Goal: Task Accomplishment & Management: Manage account settings

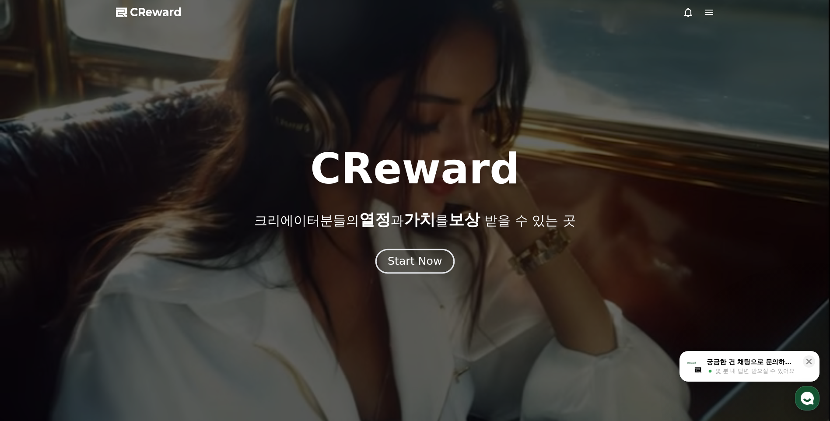
click at [406, 259] on div "Start Now" at bounding box center [415, 261] width 54 height 15
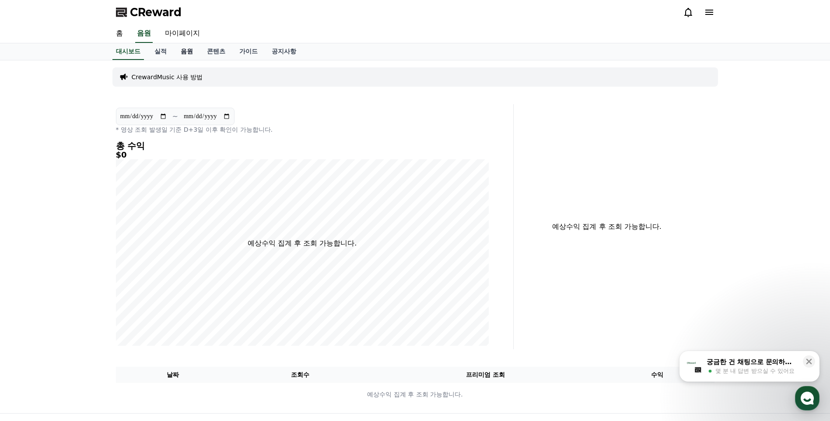
click at [192, 53] on link "음원" at bounding box center [187, 51] width 26 height 17
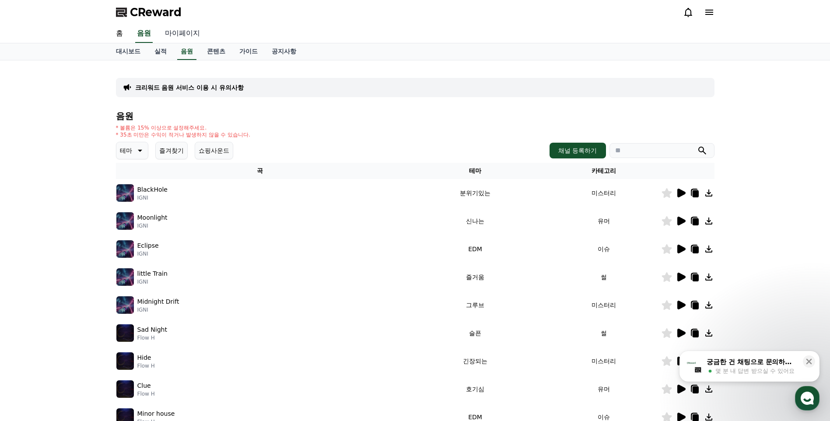
click at [180, 35] on link "마이페이지" at bounding box center [182, 33] width 49 height 18
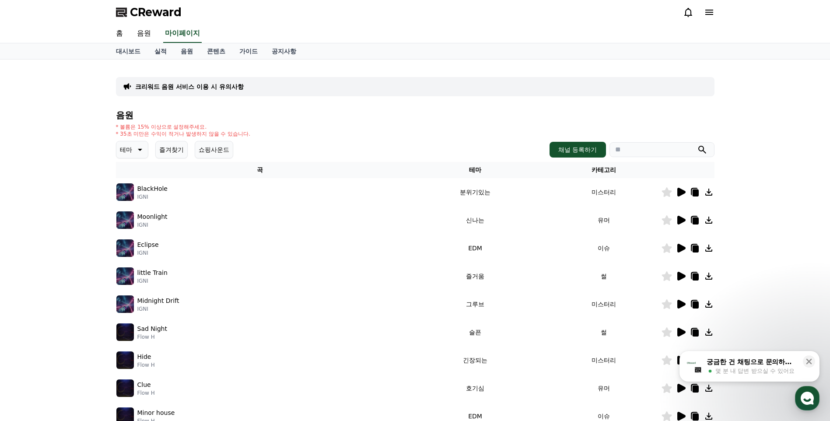
select select "**********"
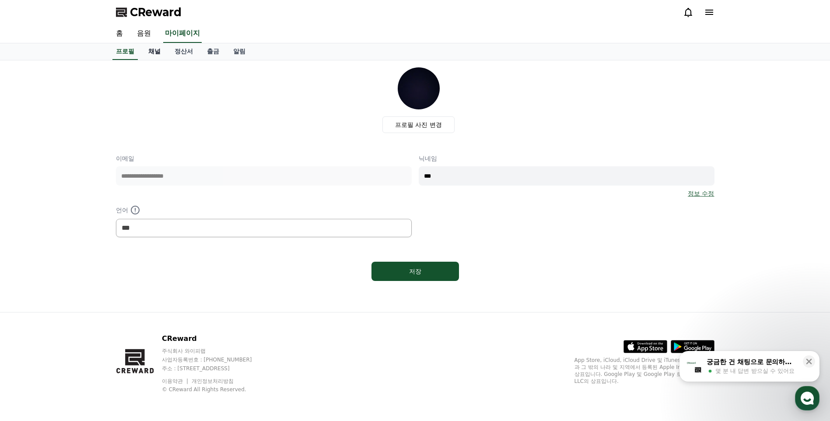
click at [162, 51] on link "채널" at bounding box center [154, 51] width 26 height 17
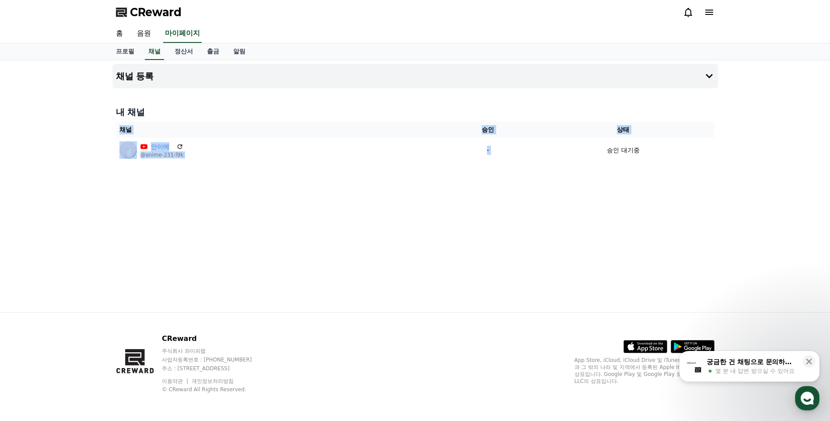
drag, startPoint x: 593, startPoint y: 153, endPoint x: 759, endPoint y: 167, distance: 166.8
click at [758, 167] on div "채널 등록 내 채널 채널 승인 상태 안이메 @anime-231-l9k - 승인 대기중" at bounding box center [415, 186] width 830 height 252
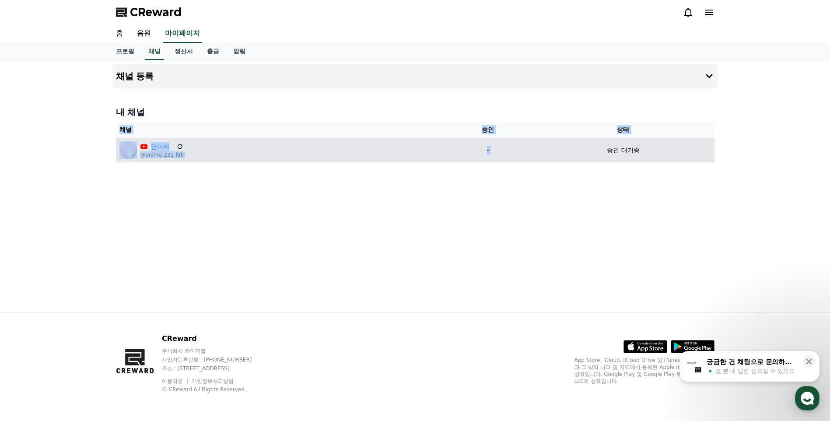
drag, startPoint x: 759, startPoint y: 167, endPoint x: 623, endPoint y: 151, distance: 136.9
click at [623, 151] on p "승인 대기중" at bounding box center [623, 150] width 32 height 9
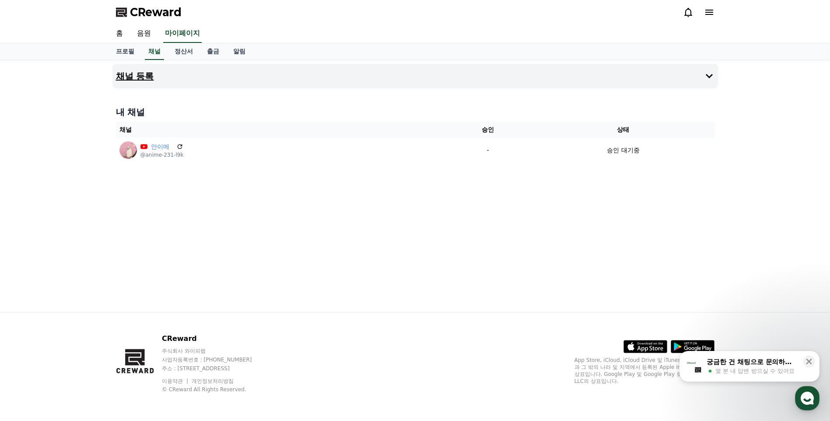
click at [359, 84] on button "채널 등록" at bounding box center [414, 76] width 605 height 24
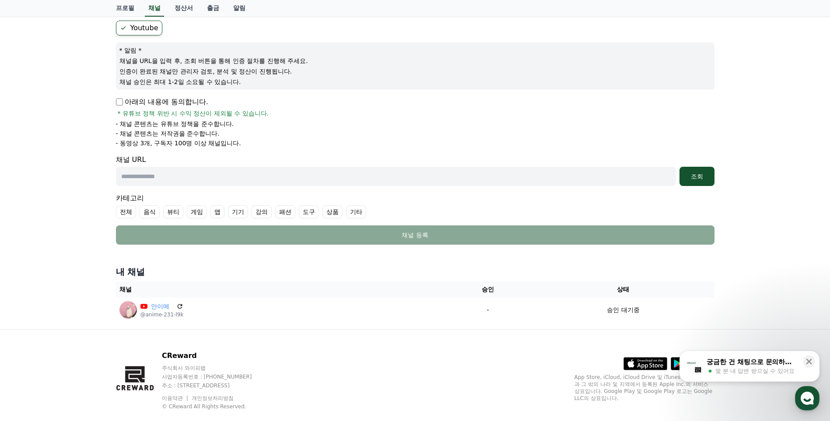
scroll to position [95, 0]
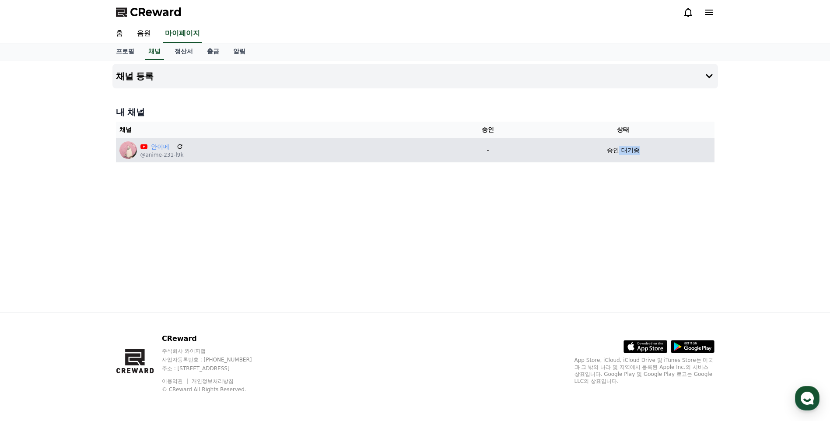
drag, startPoint x: 615, startPoint y: 153, endPoint x: 652, endPoint y: 157, distance: 37.0
click at [652, 157] on td "승인 대기중" at bounding box center [623, 150] width 182 height 24
drag, startPoint x: 652, startPoint y: 157, endPoint x: 612, endPoint y: 156, distance: 39.4
click at [611, 157] on td "승인 대기중" at bounding box center [623, 150] width 182 height 24
click at [702, 160] on td "승인 대기중" at bounding box center [623, 150] width 182 height 24
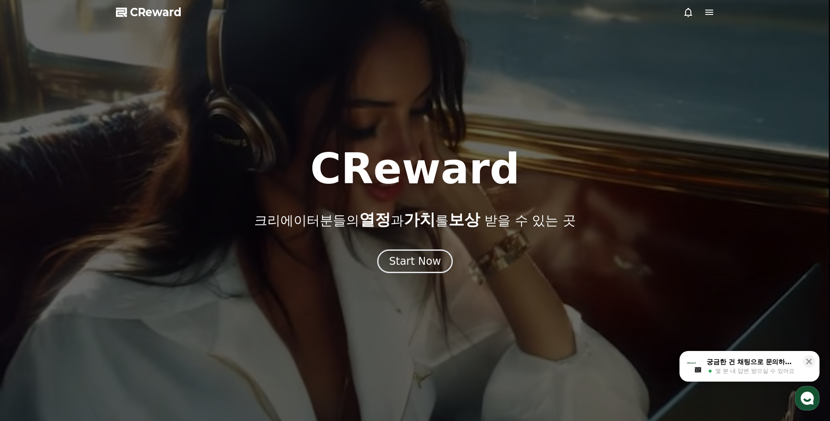
click at [397, 247] on div "CReward 크리에이터분들의 열정 과 가치 를 보상 받을 수 있는 곳 Start Now" at bounding box center [415, 210] width 830 height 125
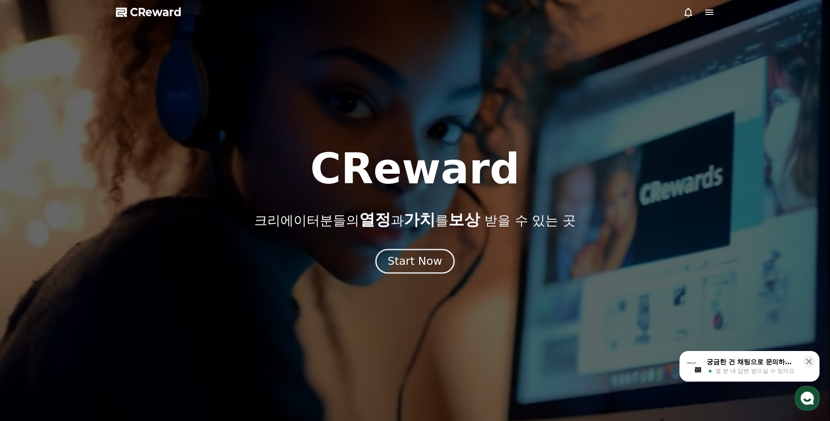
click at [402, 256] on div "Start Now" at bounding box center [415, 261] width 54 height 15
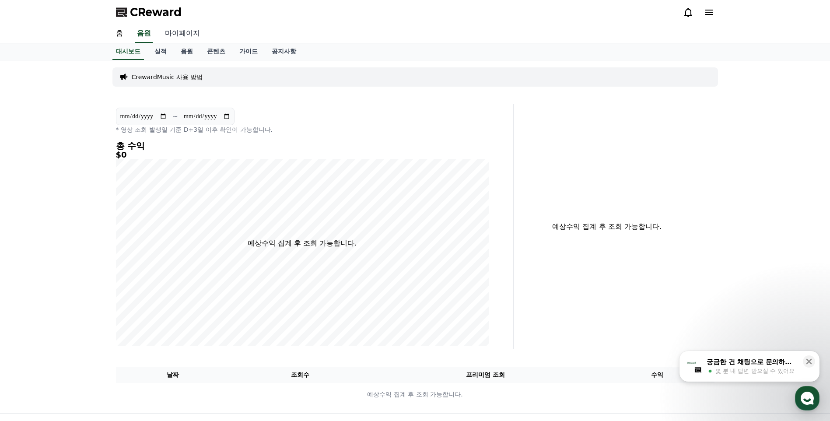
click at [181, 33] on link "마이페이지" at bounding box center [182, 33] width 49 height 18
select select "**********"
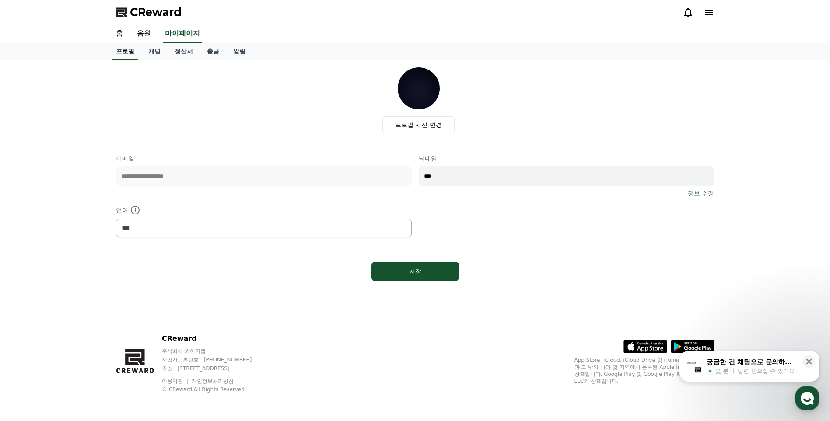
click at [137, 44] on link "프로필" at bounding box center [124, 51] width 25 height 17
click at [158, 51] on link "채널" at bounding box center [154, 51] width 26 height 17
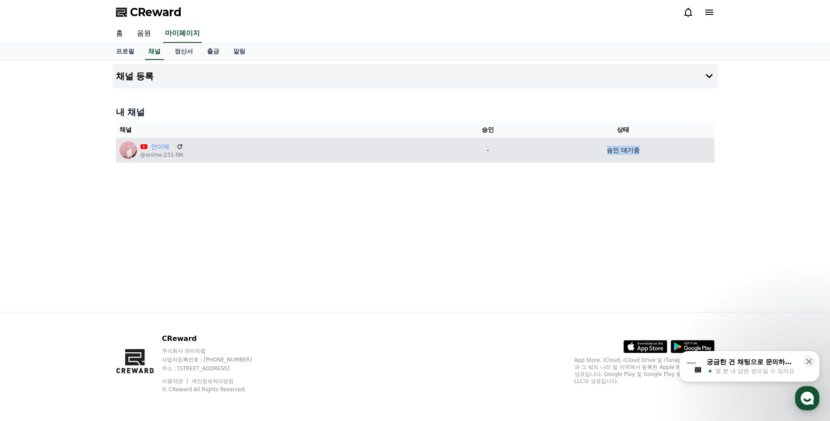
drag, startPoint x: 597, startPoint y: 151, endPoint x: 674, endPoint y: 156, distance: 77.1
click at [672, 156] on td "승인 대기중" at bounding box center [623, 150] width 182 height 24
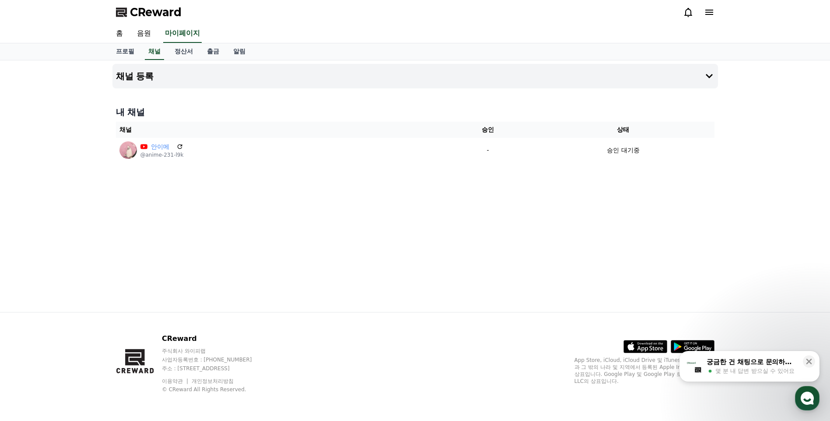
drag, startPoint x: 674, startPoint y: 156, endPoint x: 592, endPoint y: 170, distance: 83.1
click at [595, 168] on div "채널 등록 내 채널 채널 승인 상태 안이메 @anime-231-l9k - 승인 대기중" at bounding box center [415, 186] width 612 height 252
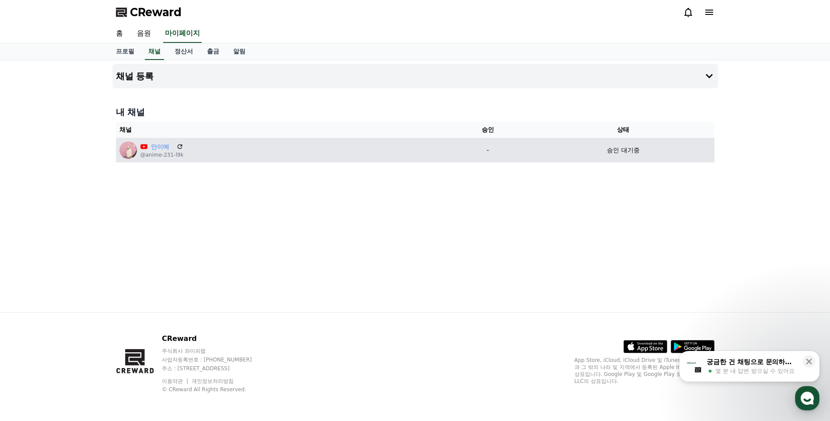
click at [576, 159] on td "승인 대기중" at bounding box center [623, 150] width 182 height 24
